Goal: Check status

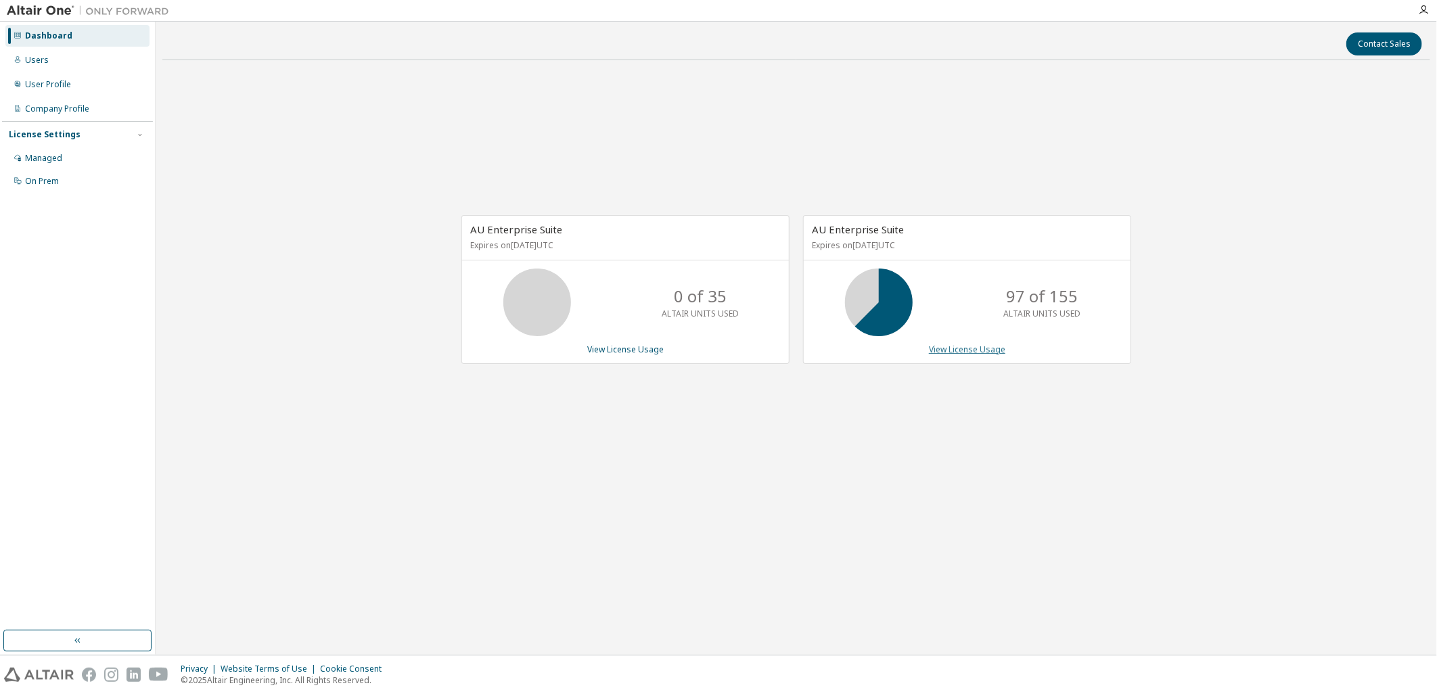
click at [956, 348] on link "View License Usage" at bounding box center [967, 349] width 76 height 11
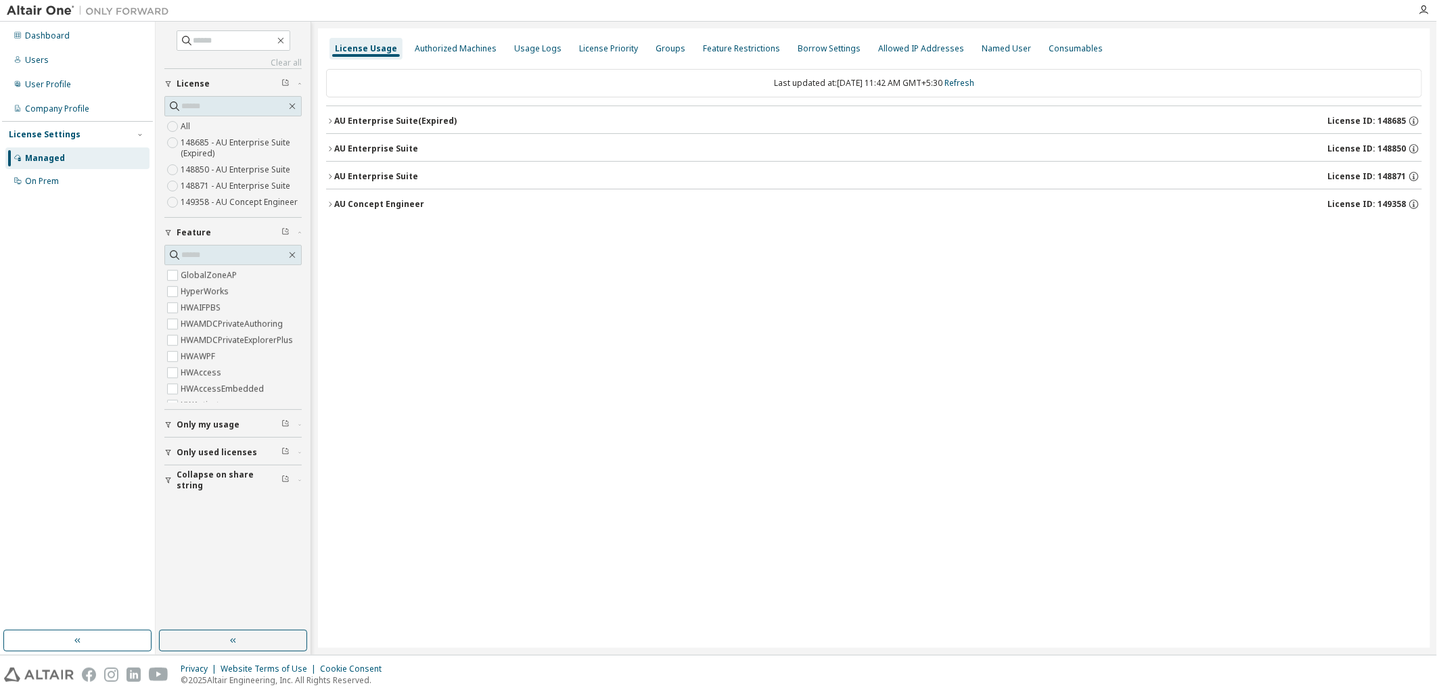
click at [328, 169] on button "AU Enterprise Suite License ID: 148871" at bounding box center [874, 177] width 1096 height 30
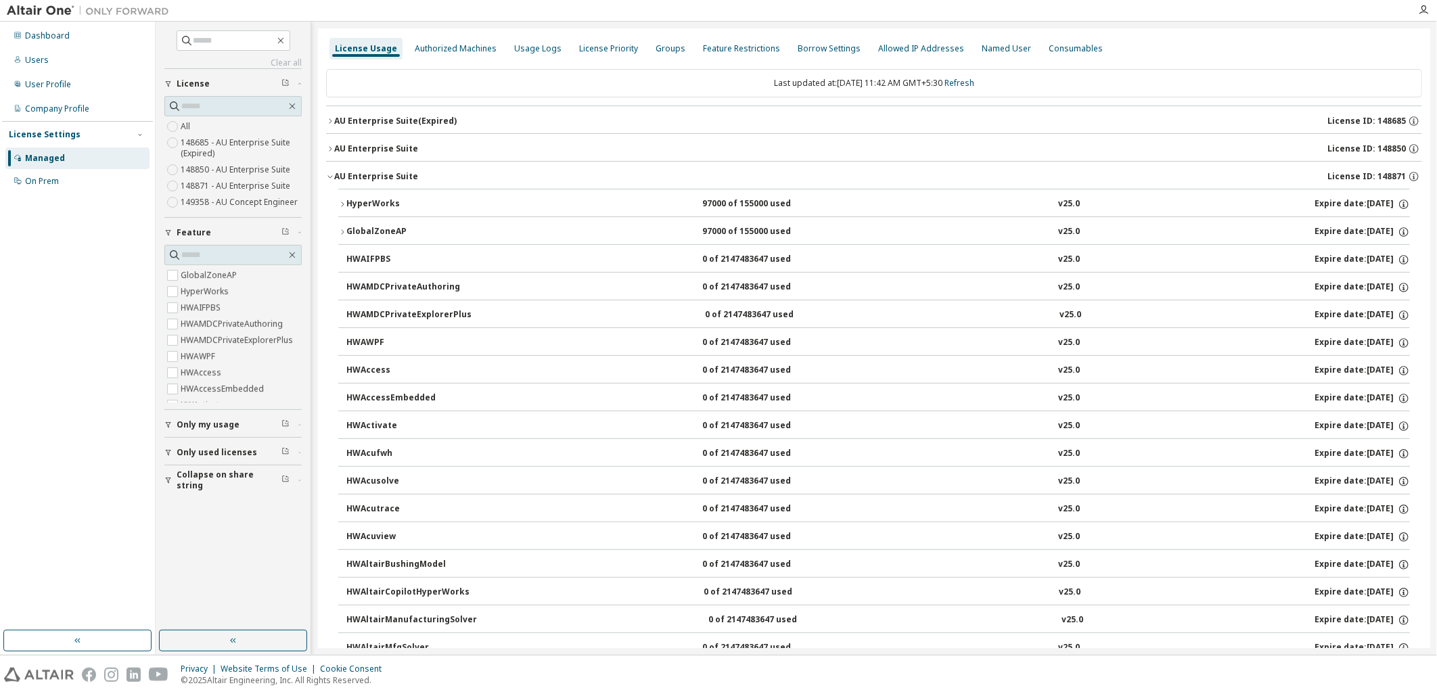
click at [332, 152] on icon "button" at bounding box center [330, 149] width 8 height 8
click at [330, 124] on icon "button" at bounding box center [330, 121] width 8 height 8
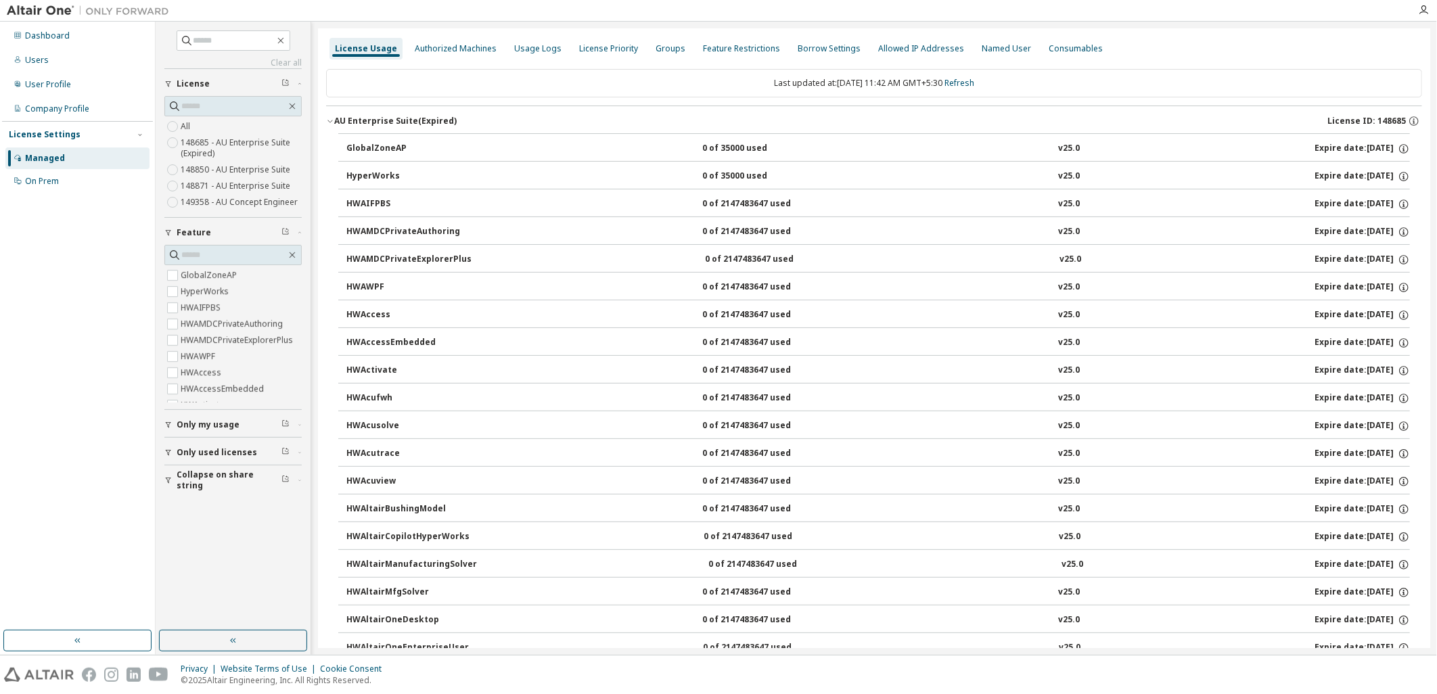
click at [330, 124] on icon "button" at bounding box center [330, 121] width 8 height 8
click at [329, 146] on icon "button" at bounding box center [330, 149] width 8 height 8
